Goal: Task Accomplishment & Management: Manage account settings

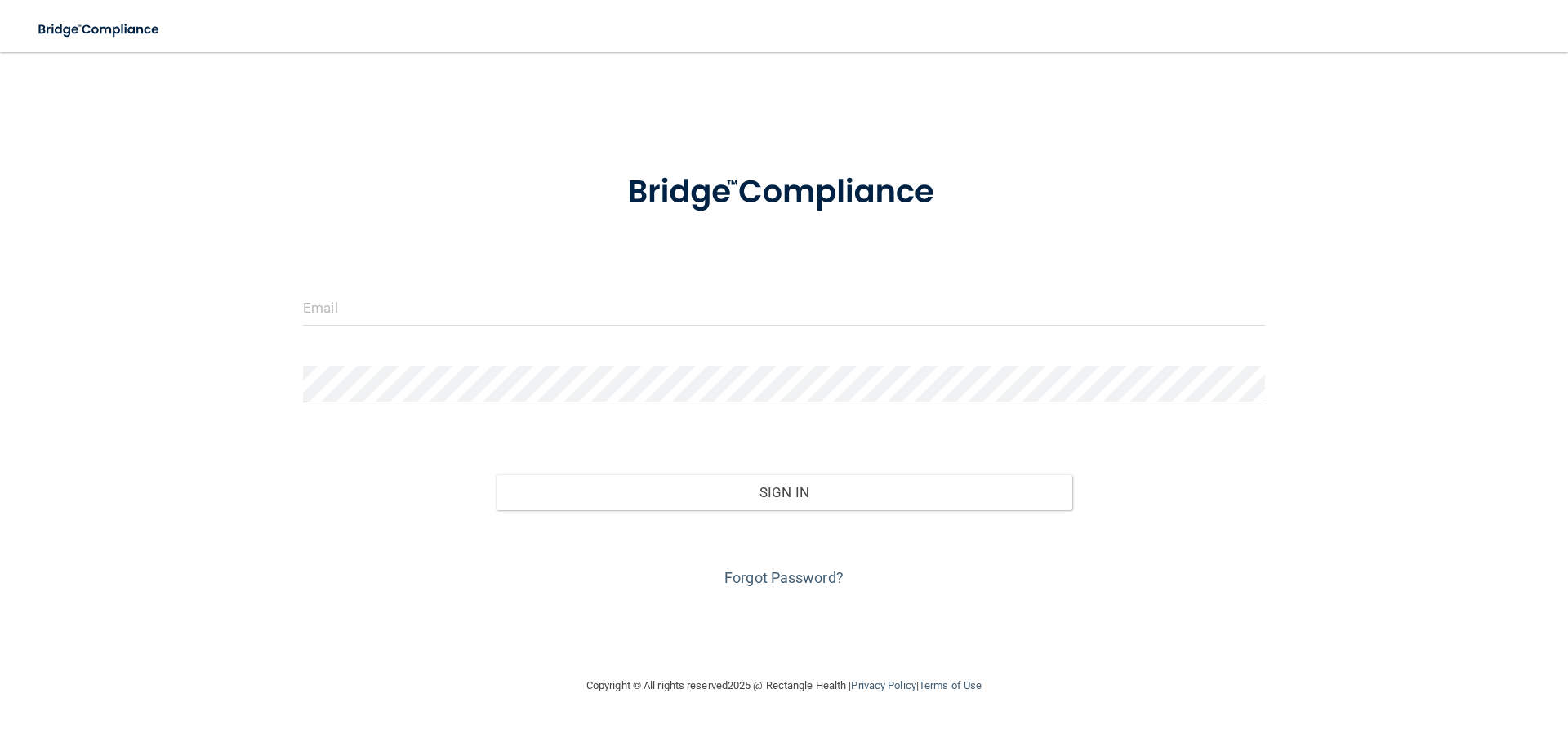
click at [460, 289] on form "Invalid email/password. You don't have permission to access that page. Sign In …" at bounding box center [784, 371] width 962 height 441
click at [352, 320] on input "email" at bounding box center [784, 307] width 962 height 36
type input "porsha.williams@ameridentco.com"
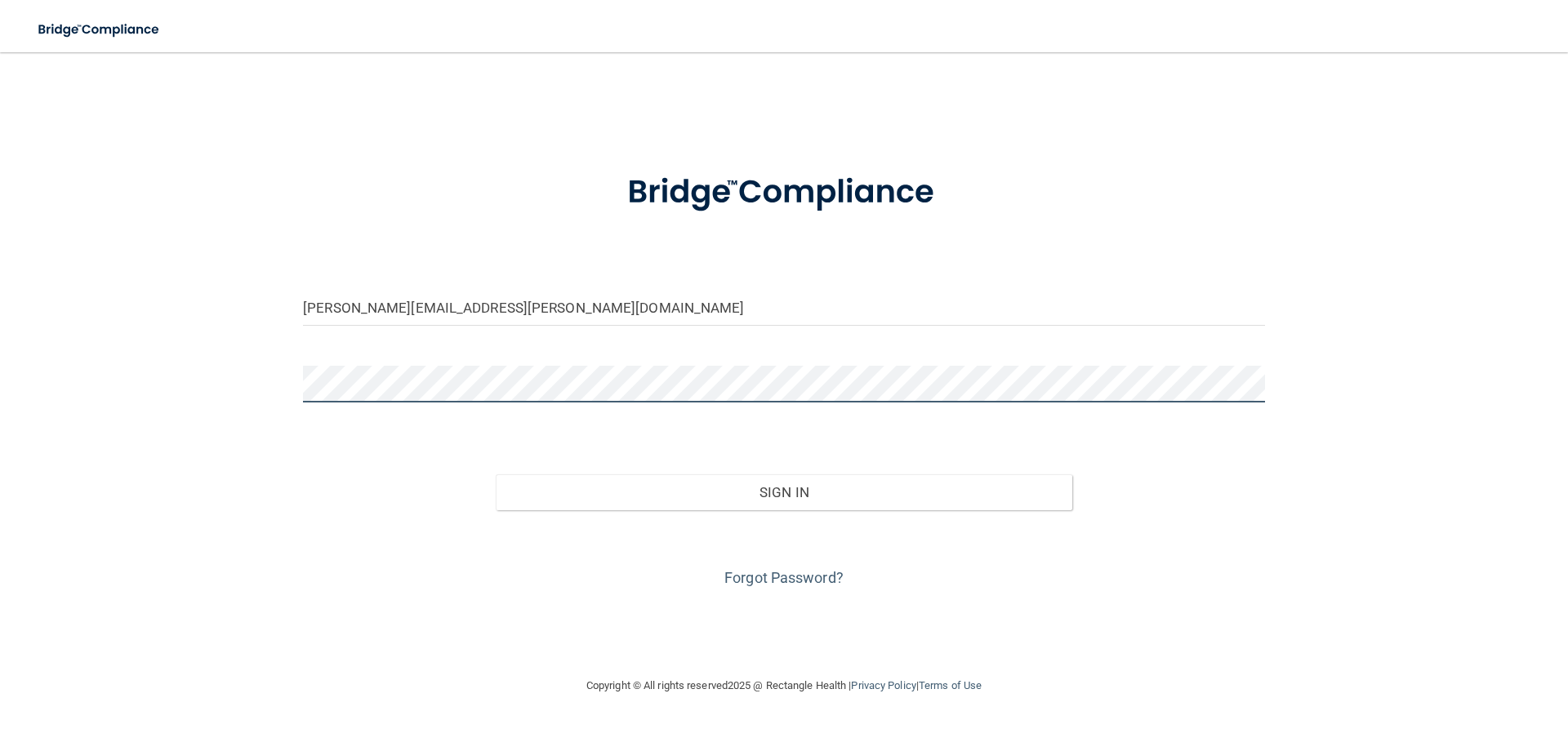
click at [496, 475] on button "Sign In" at bounding box center [784, 493] width 578 height 36
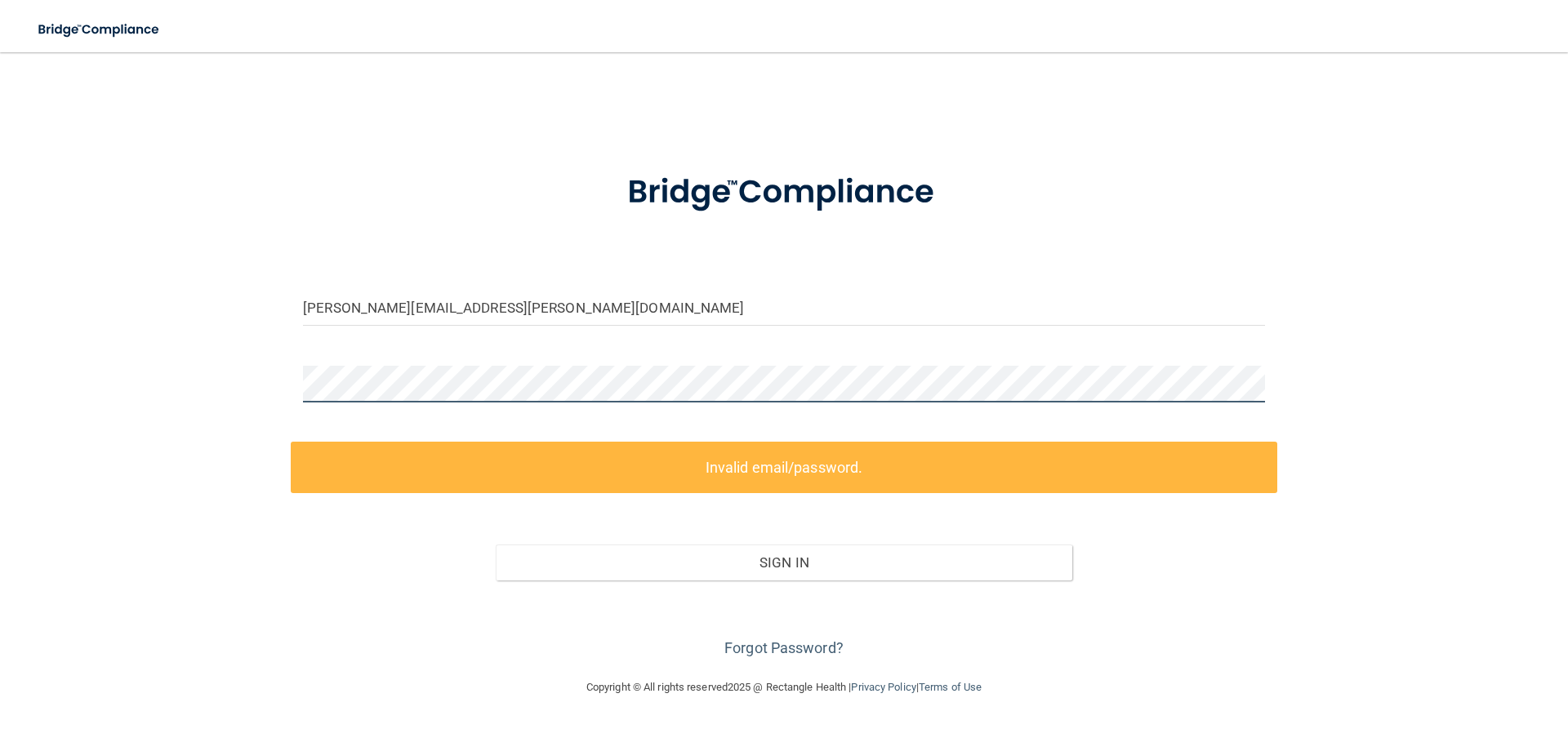
click at [279, 375] on div "porsha.williams@ameridentco.com Invalid email/password. You don't have permissi…" at bounding box center [784, 364] width 1503 height 593
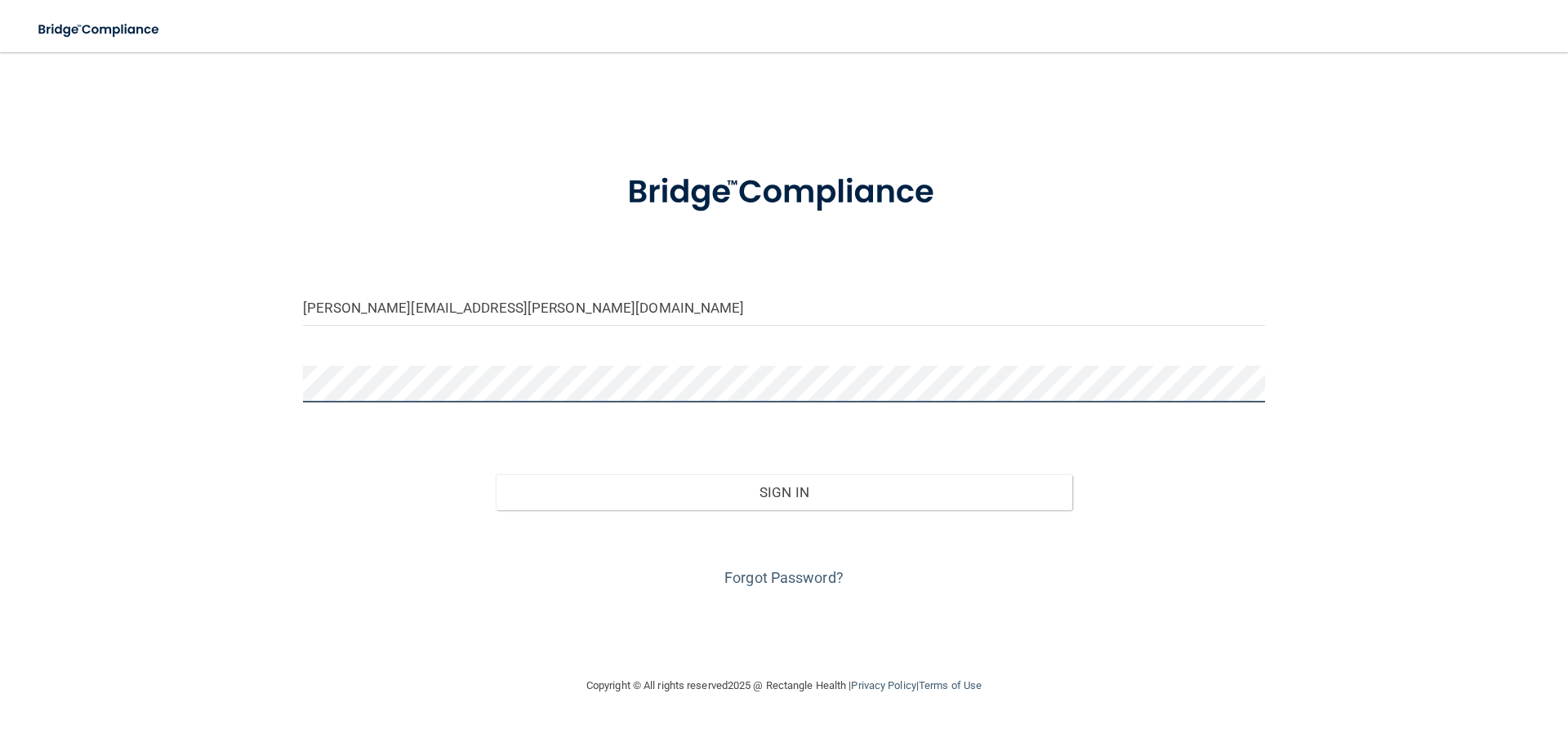
click at [496, 475] on button "Sign In" at bounding box center [784, 493] width 578 height 36
